Goal: Transaction & Acquisition: Purchase product/service

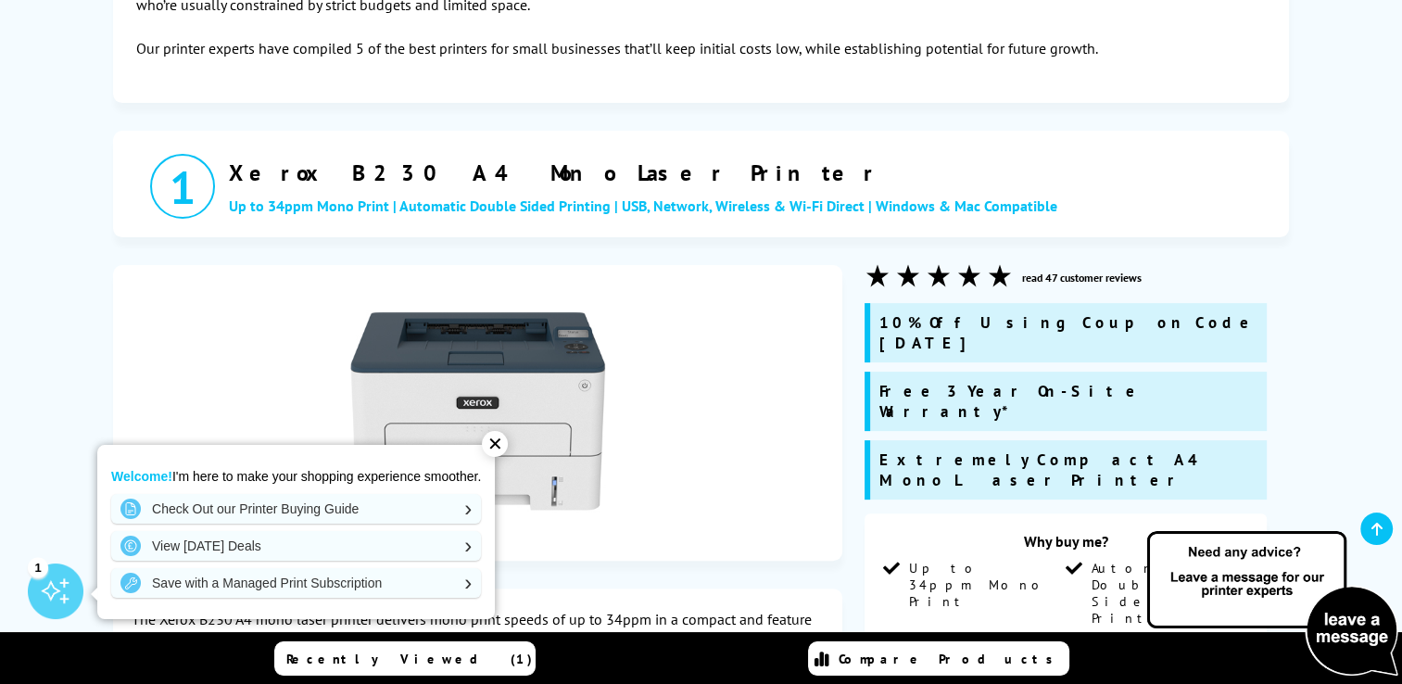
scroll to position [402, 0]
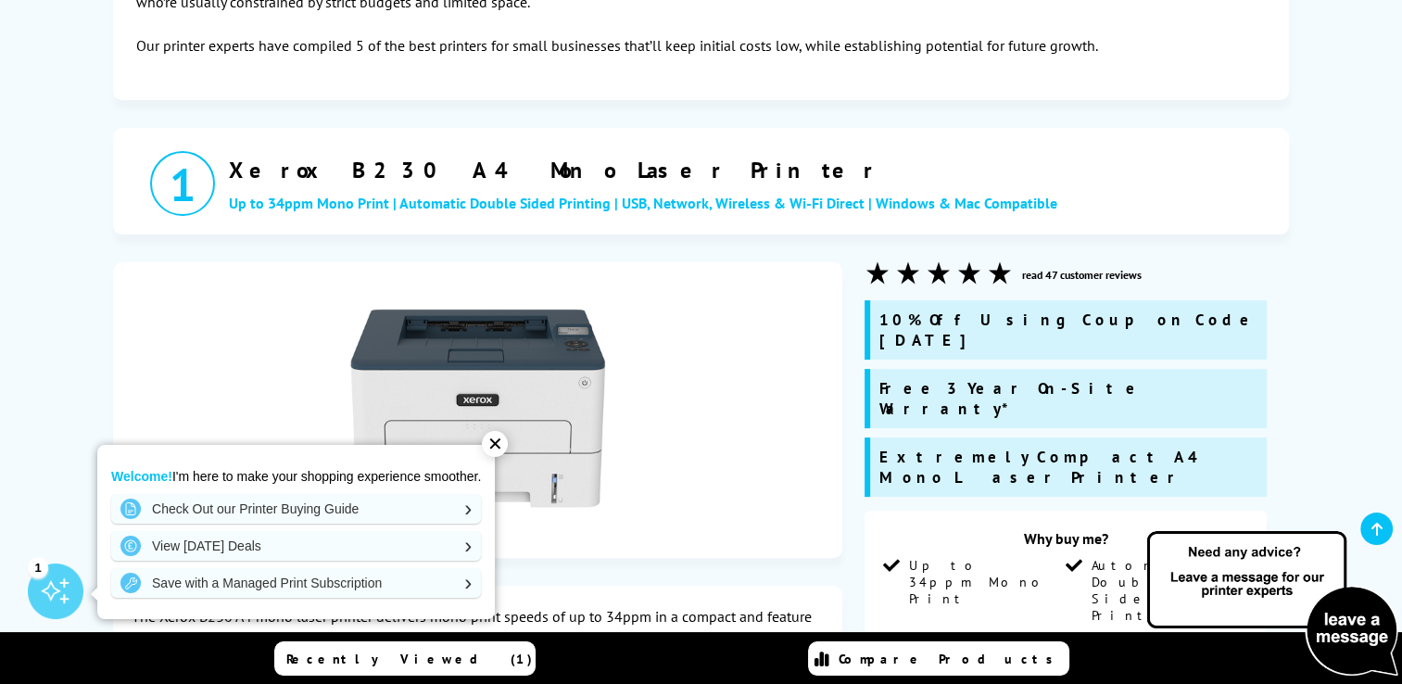
click at [255, 165] on h2 "Xerox B230 A4 Mono Laser Printer" at bounding box center [754, 170] width 1051 height 29
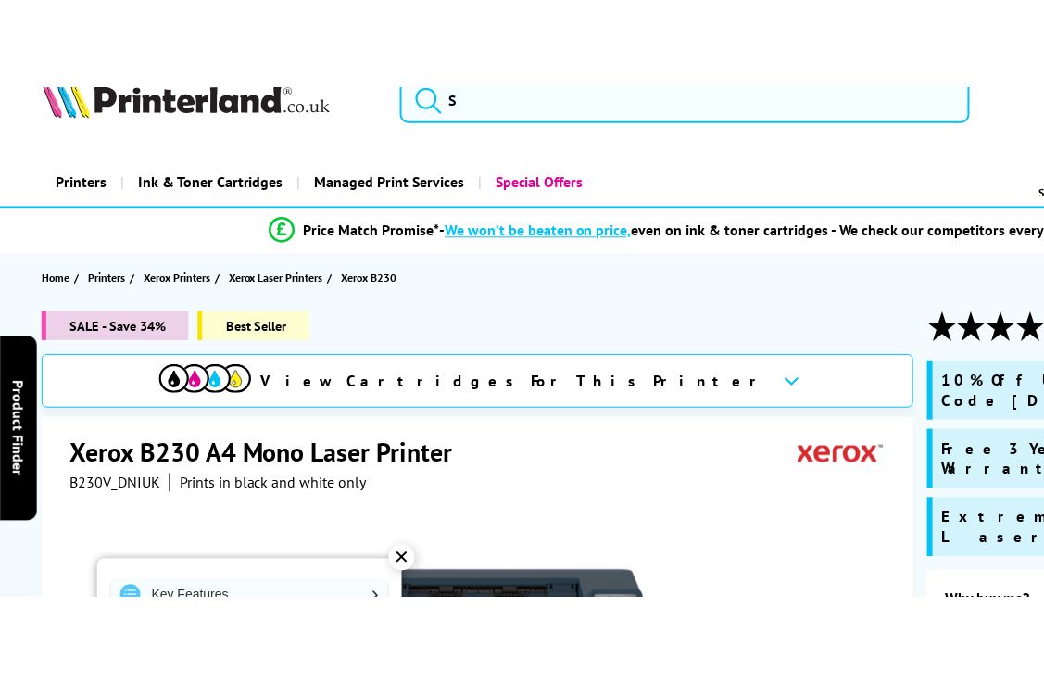
scroll to position [39, 0]
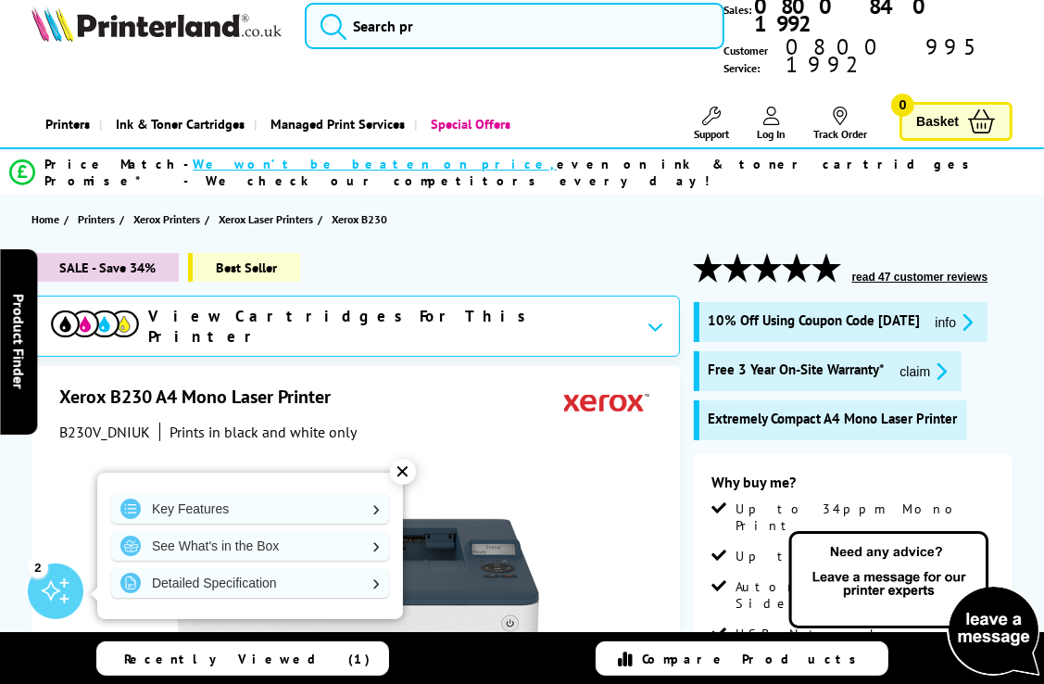
click at [527, 300] on div "View Cartridges For This Printer" at bounding box center [355, 326] width 648 height 61
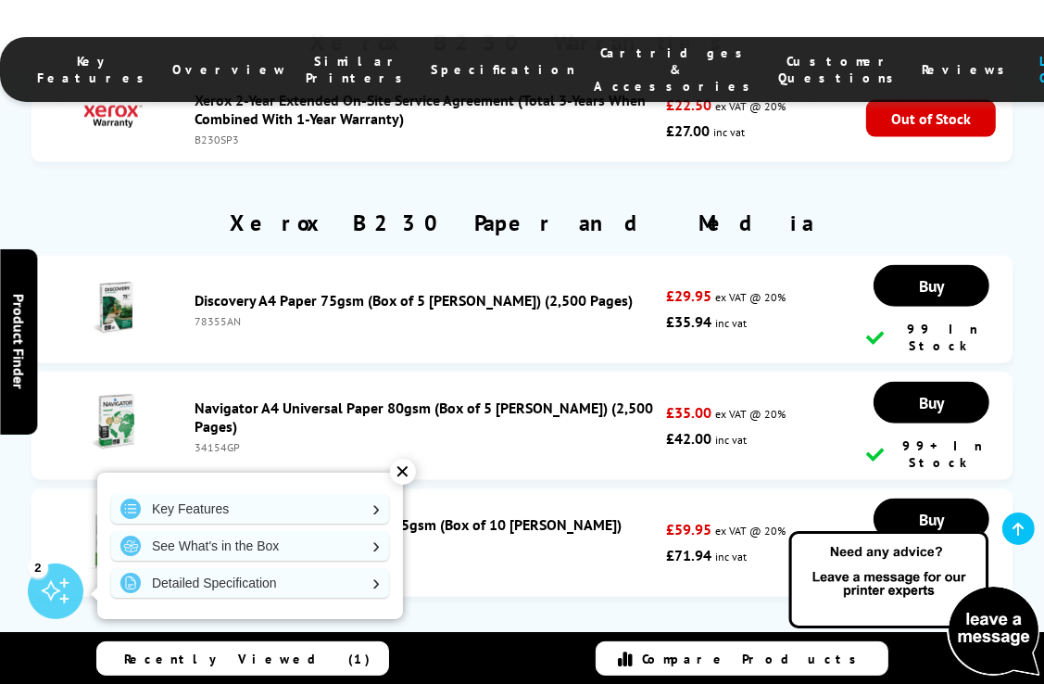
scroll to position [7115, 0]
